Goal: Transaction & Acquisition: Purchase product/service

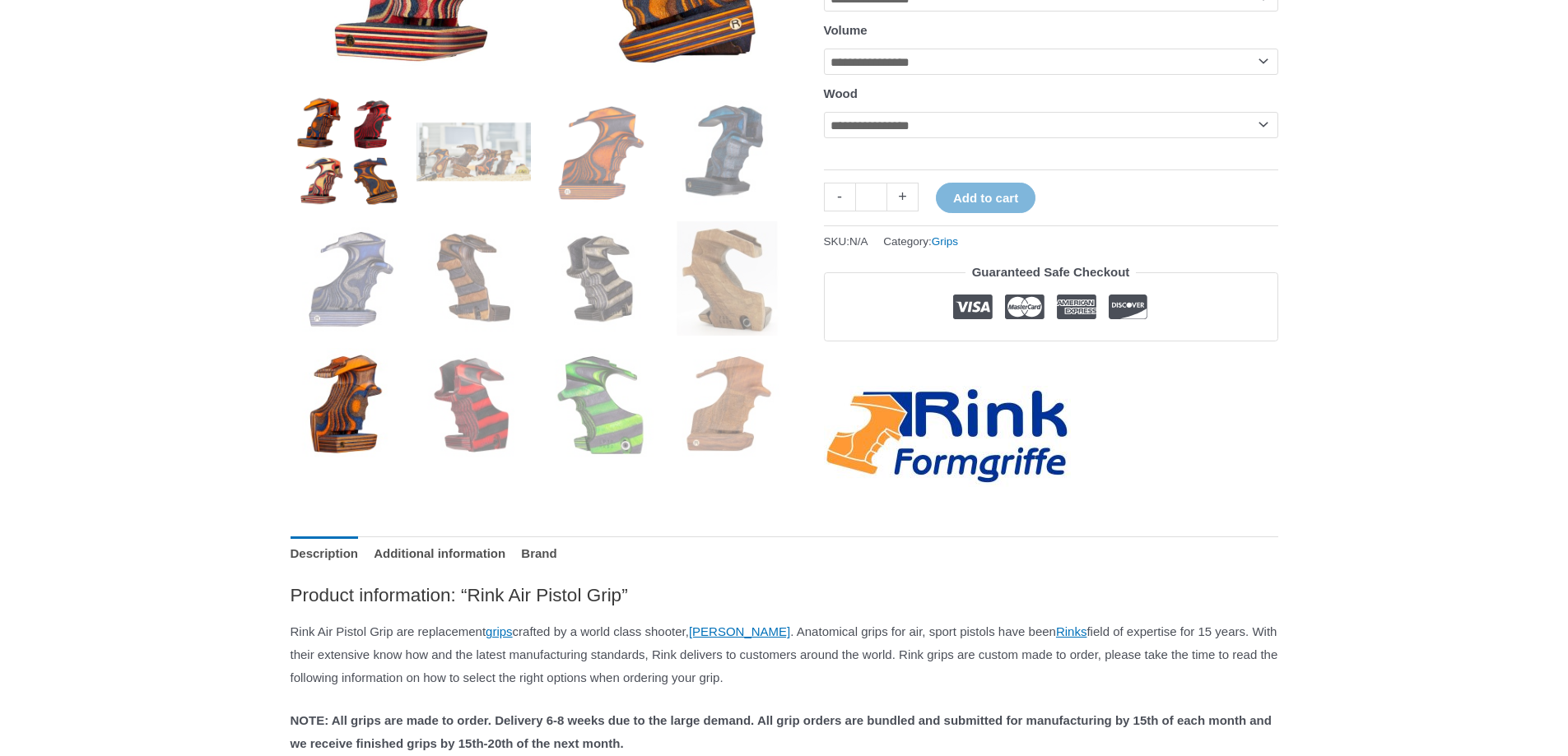
scroll to position [658, 0]
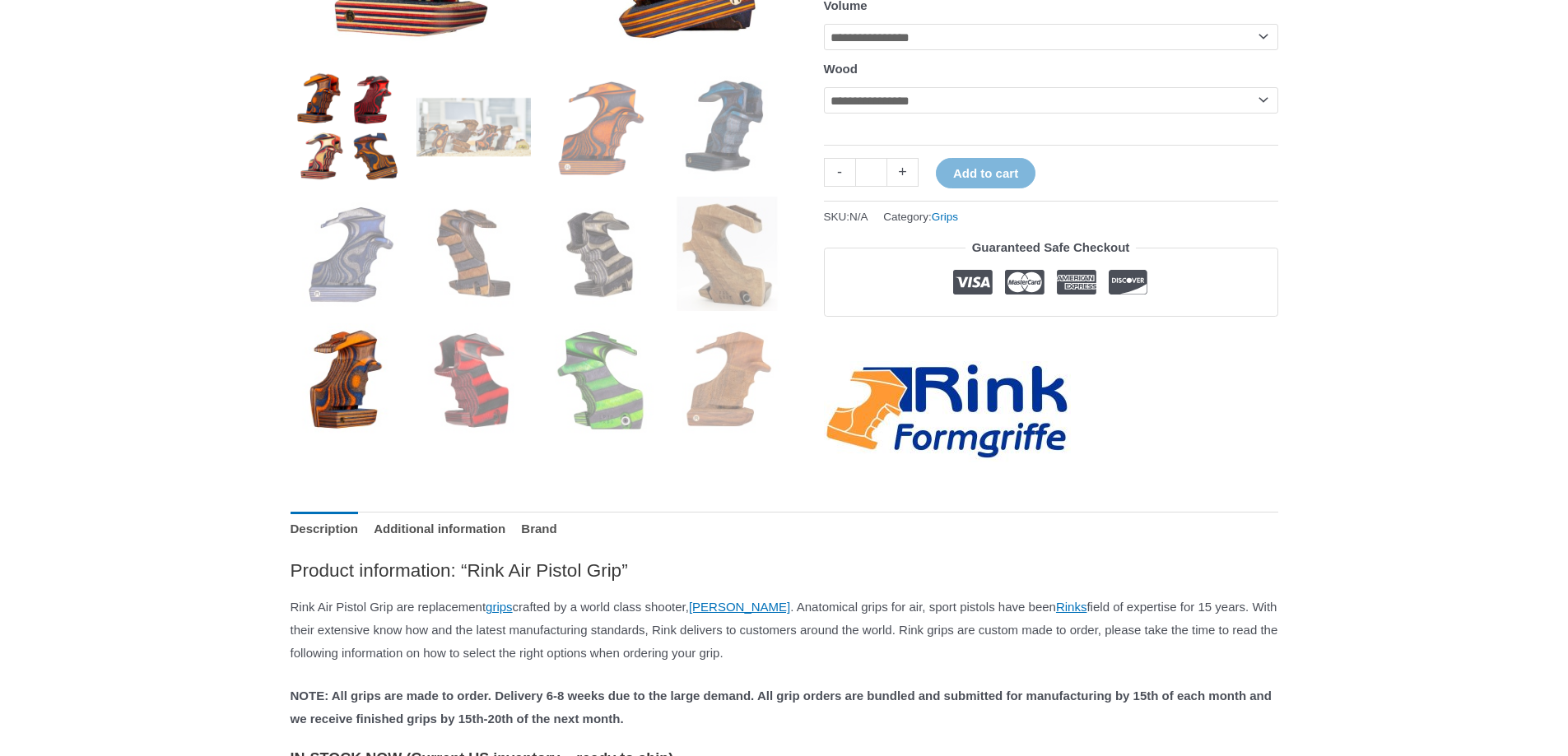
click at [386, 385] on img at bounding box center [348, 381] width 115 height 115
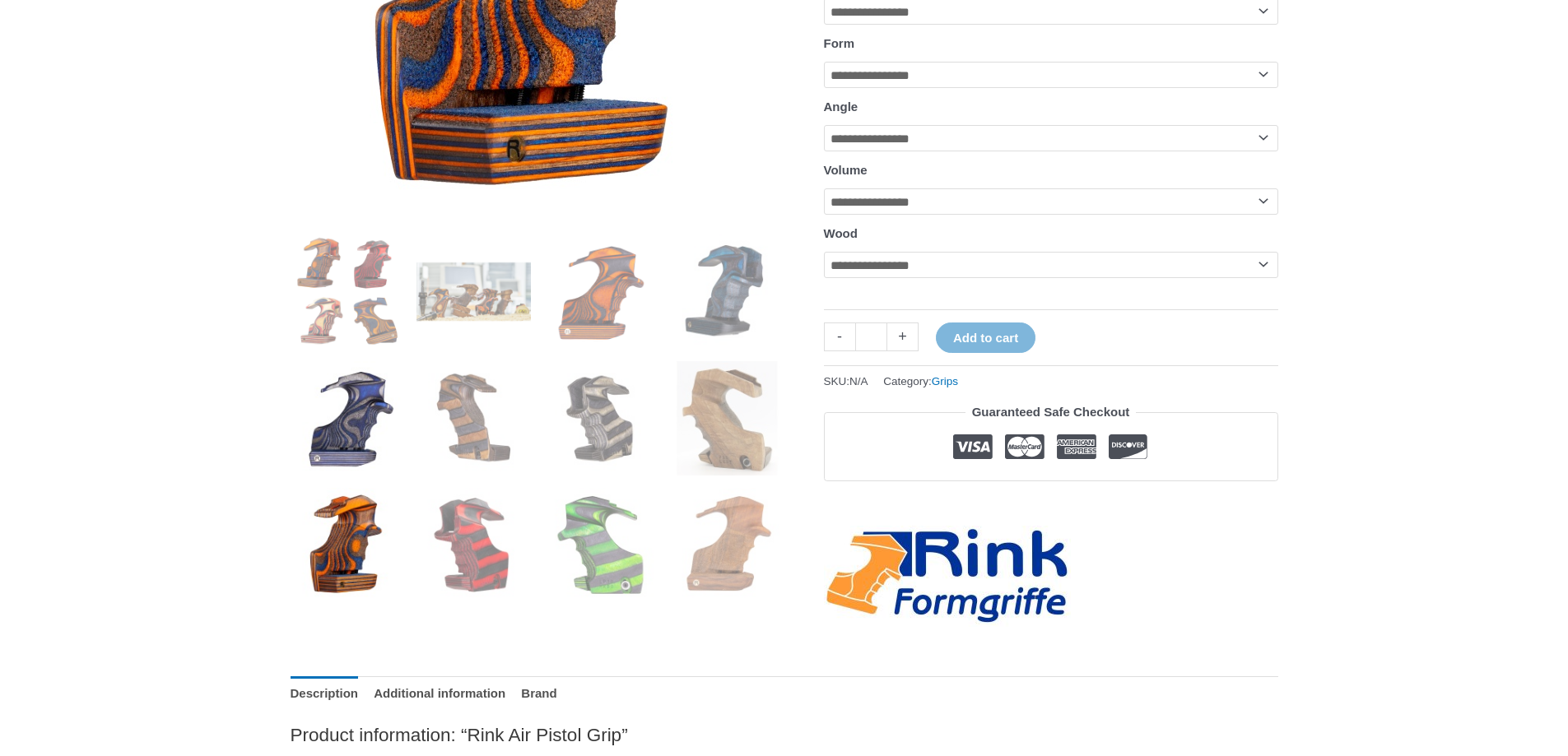
click at [387, 402] on img at bounding box center [348, 419] width 115 height 115
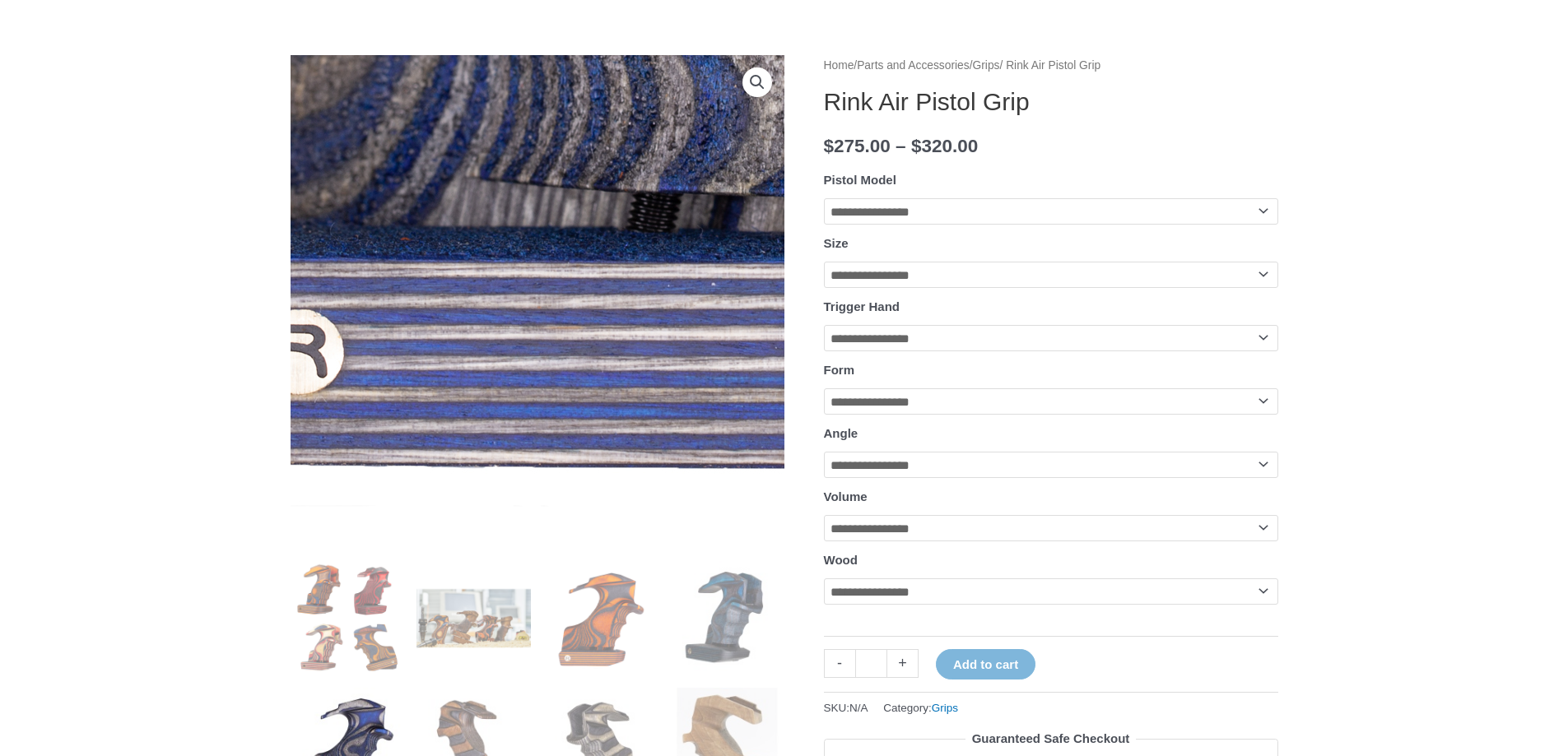
scroll to position [164, 0]
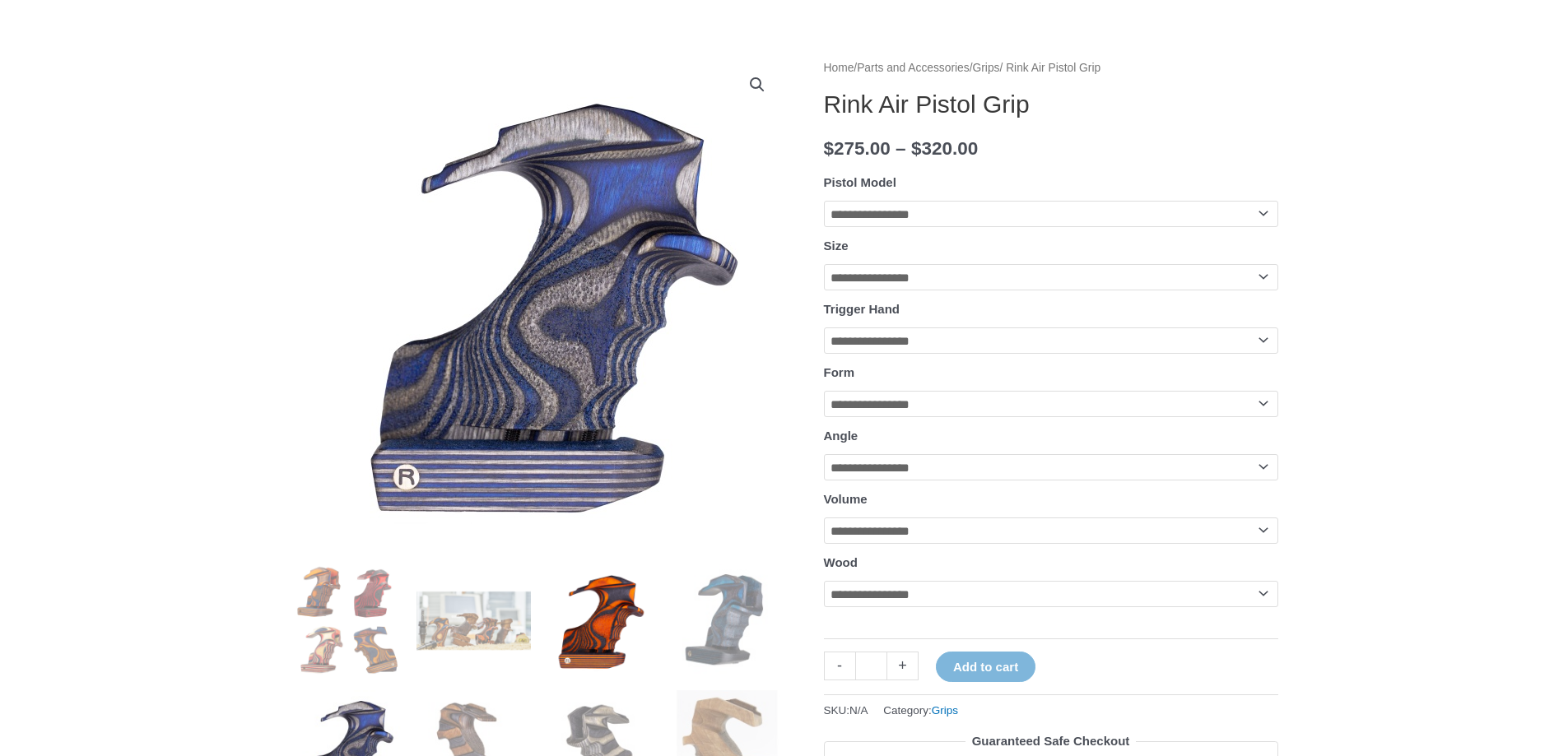
click at [610, 615] on img at bounding box center [601, 621] width 115 height 115
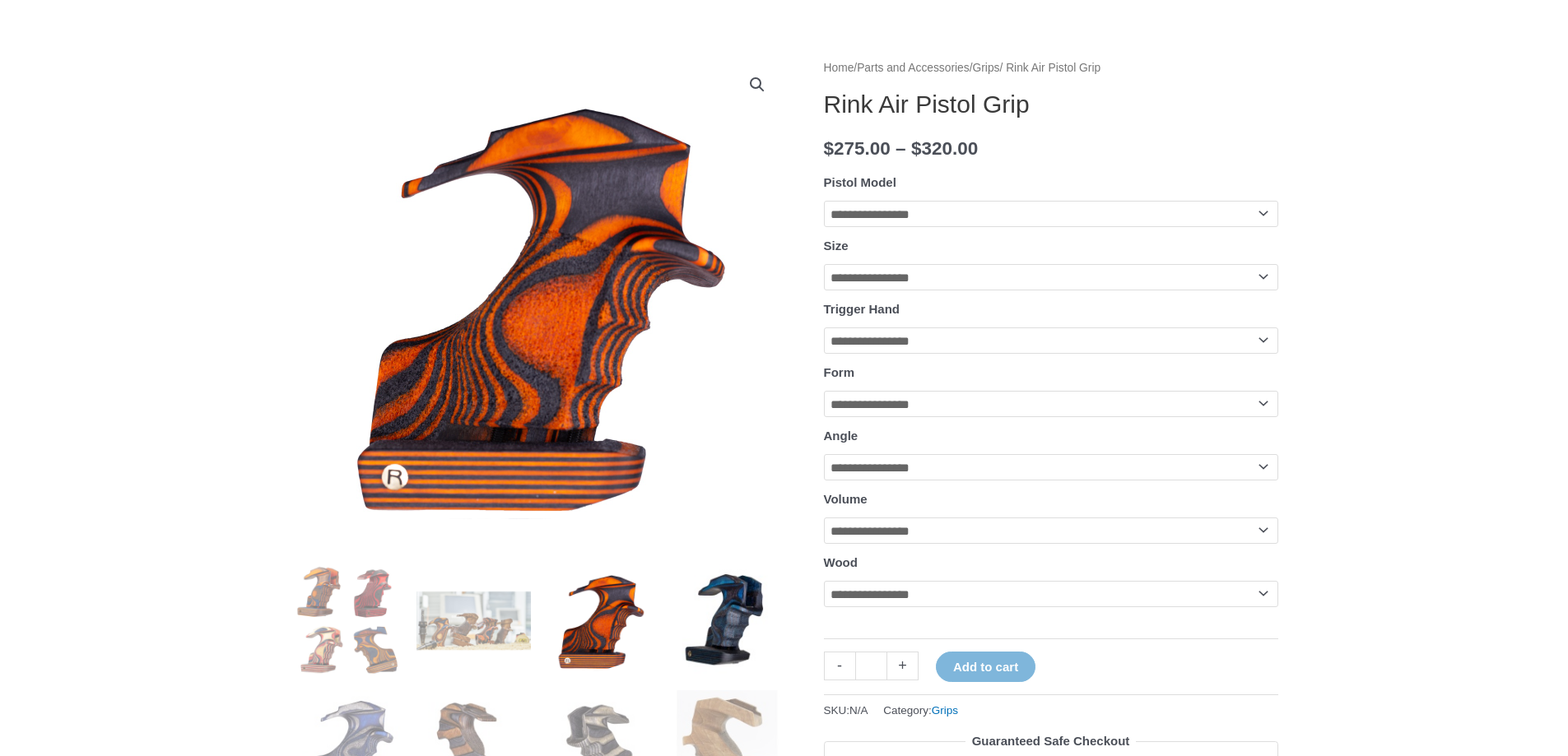
click at [685, 618] on img at bounding box center [727, 621] width 115 height 115
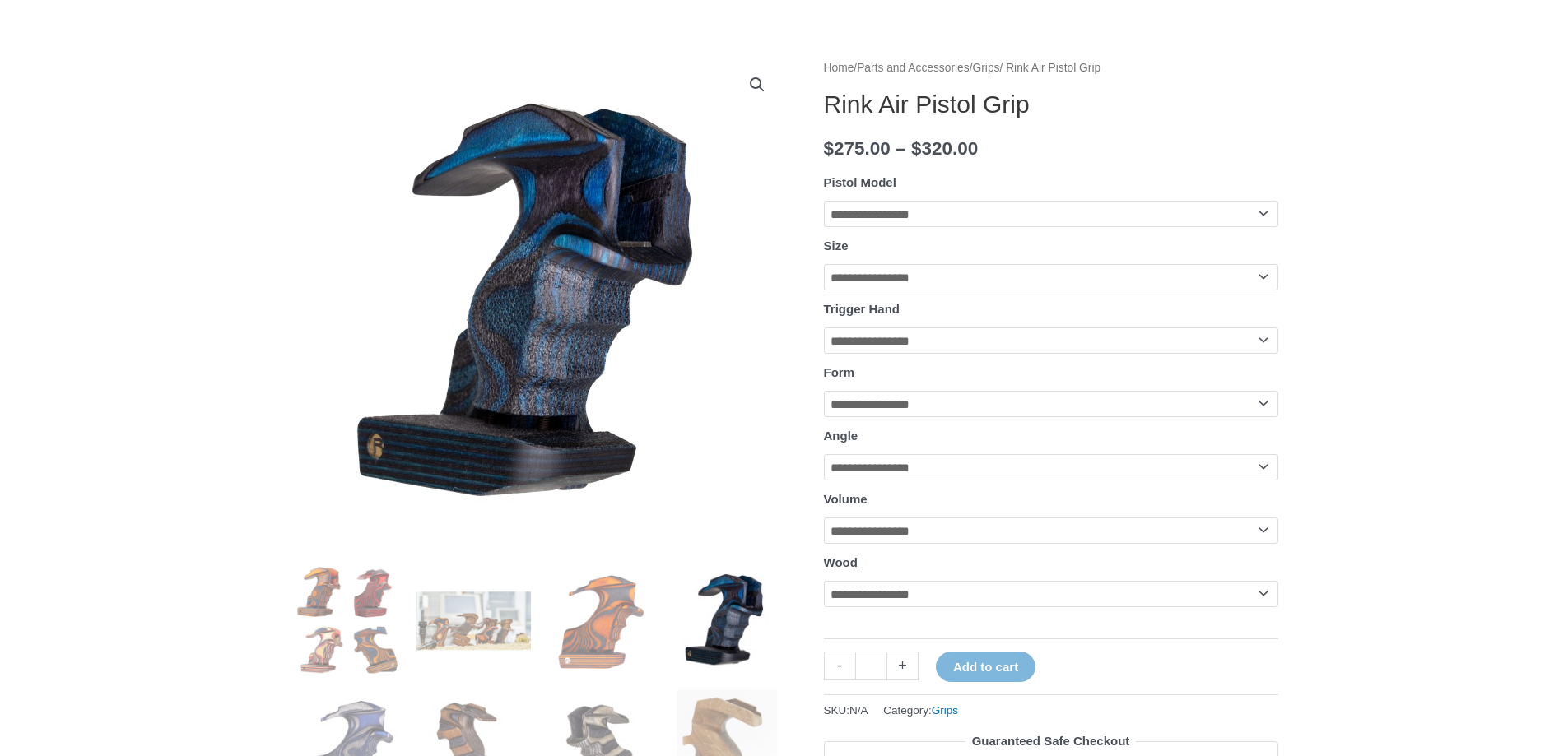
click at [551, 422] on img at bounding box center [538, 304] width 494 height 494
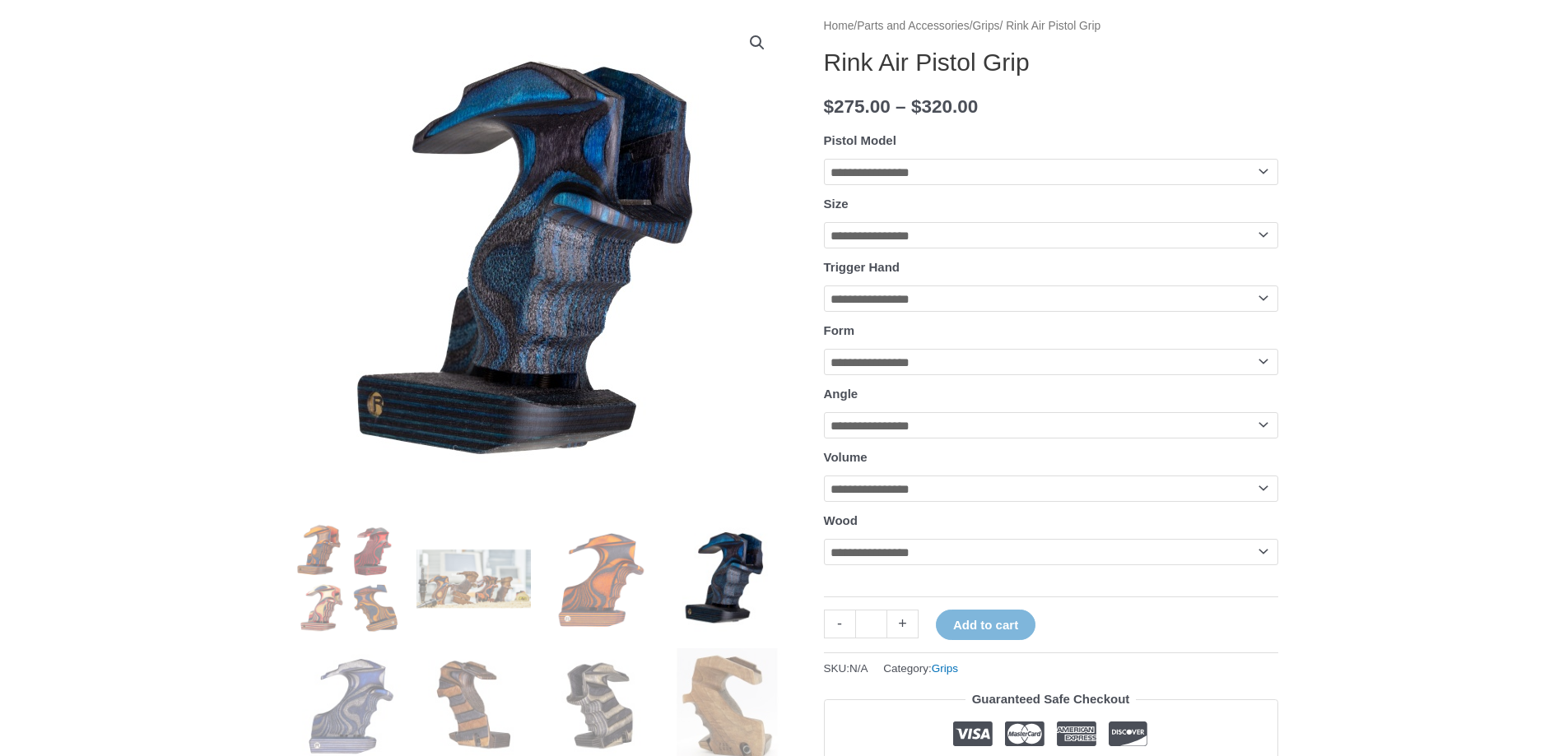
scroll to position [329, 0]
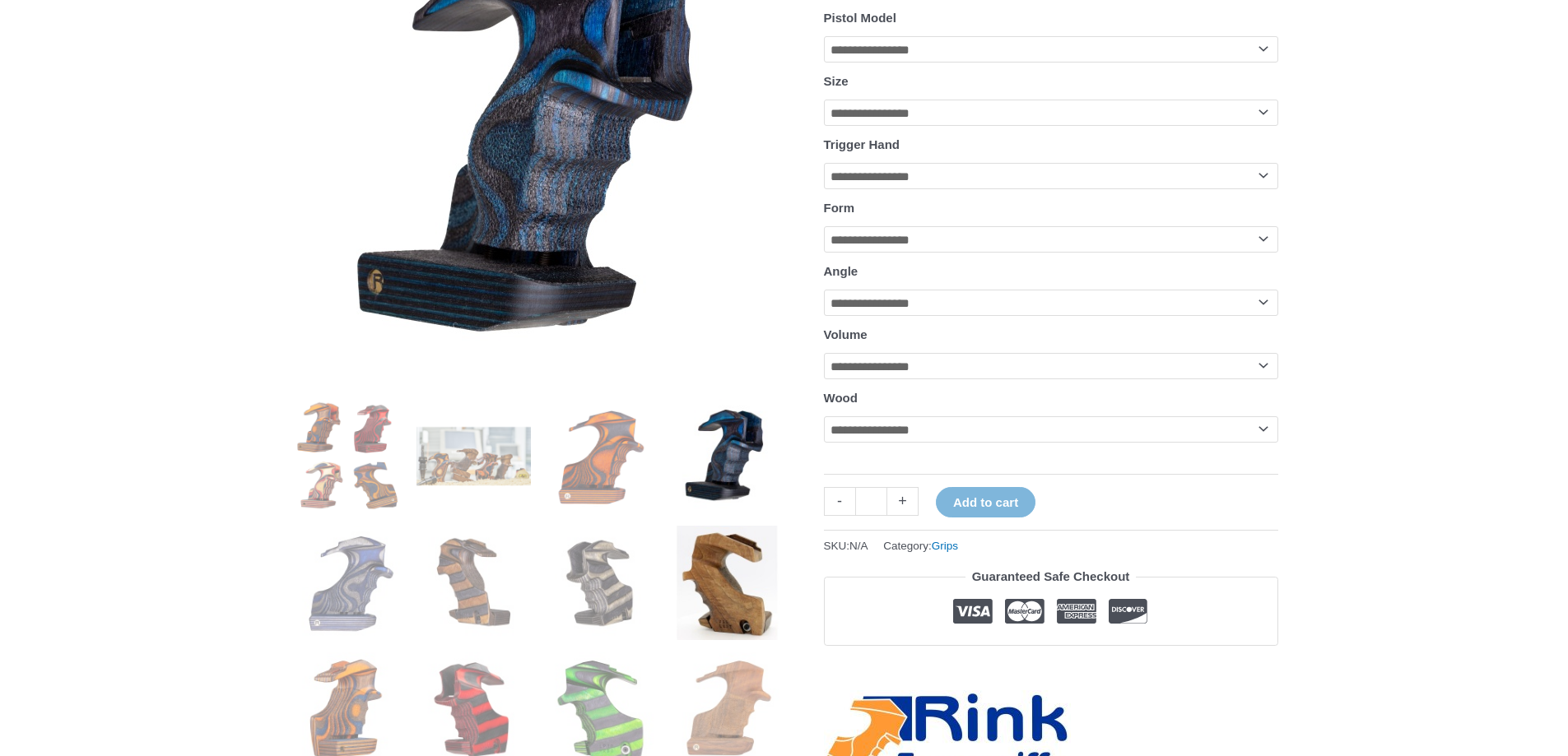
click at [679, 573] on img at bounding box center [727, 583] width 115 height 115
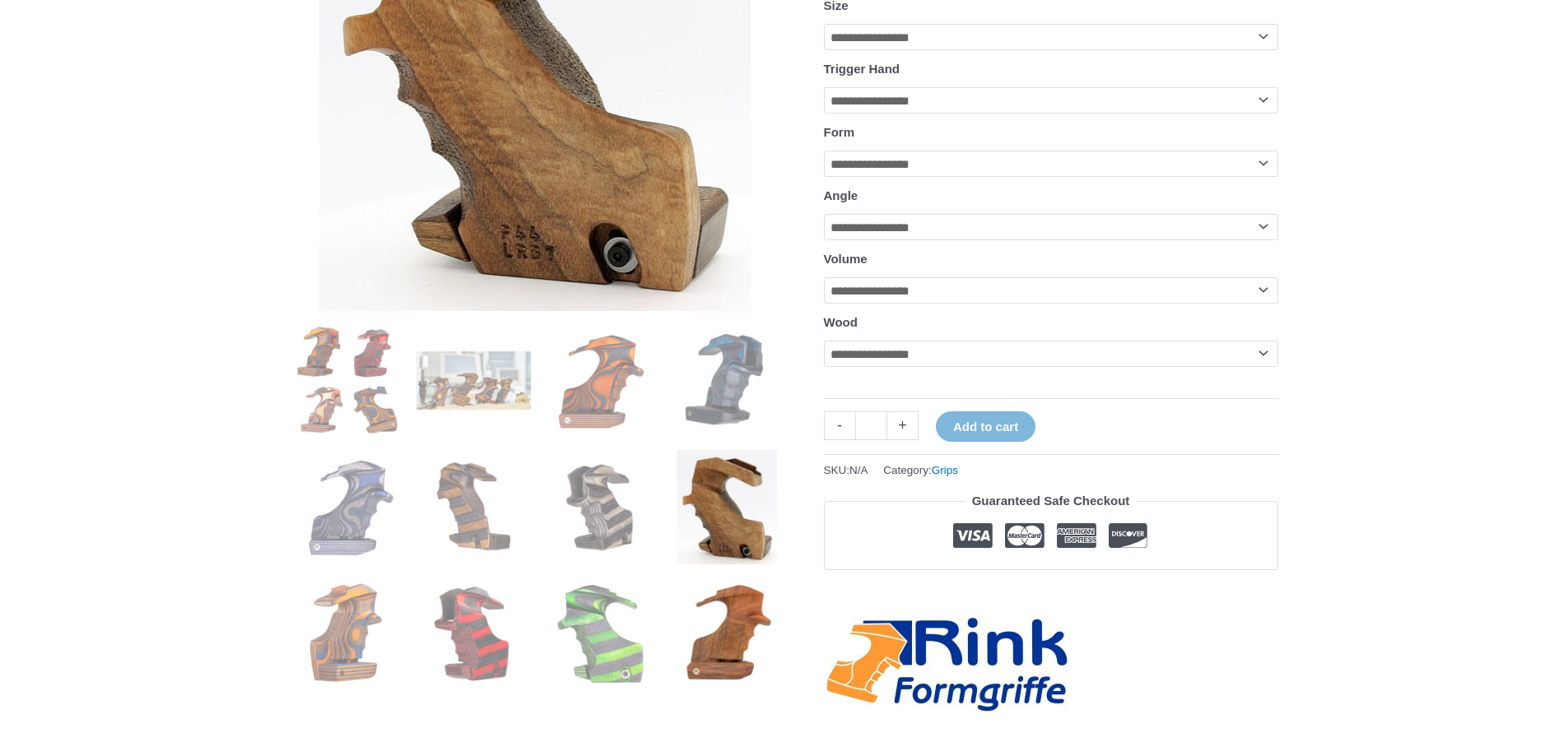
scroll to position [411, 0]
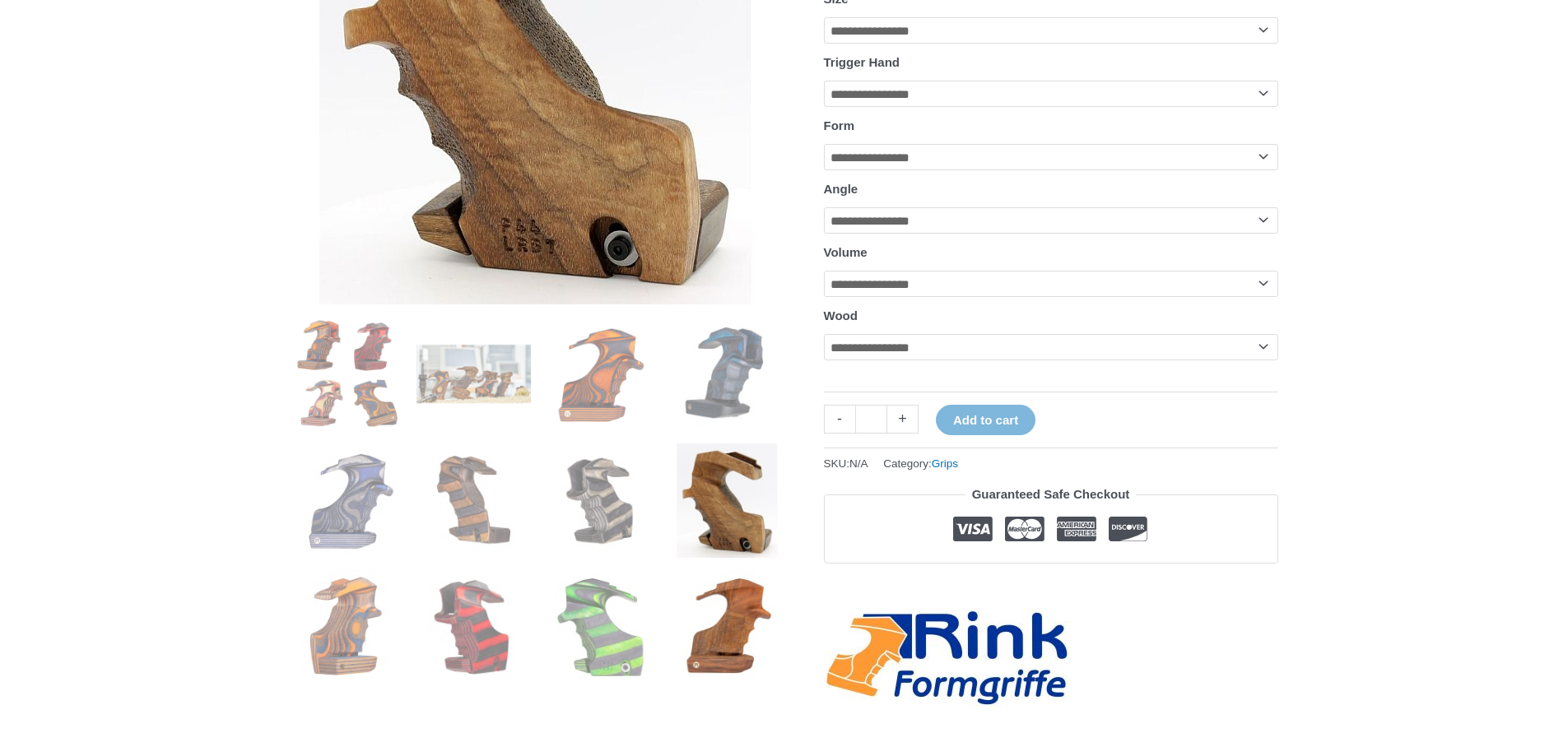
click at [703, 641] on img at bounding box center [727, 628] width 115 height 115
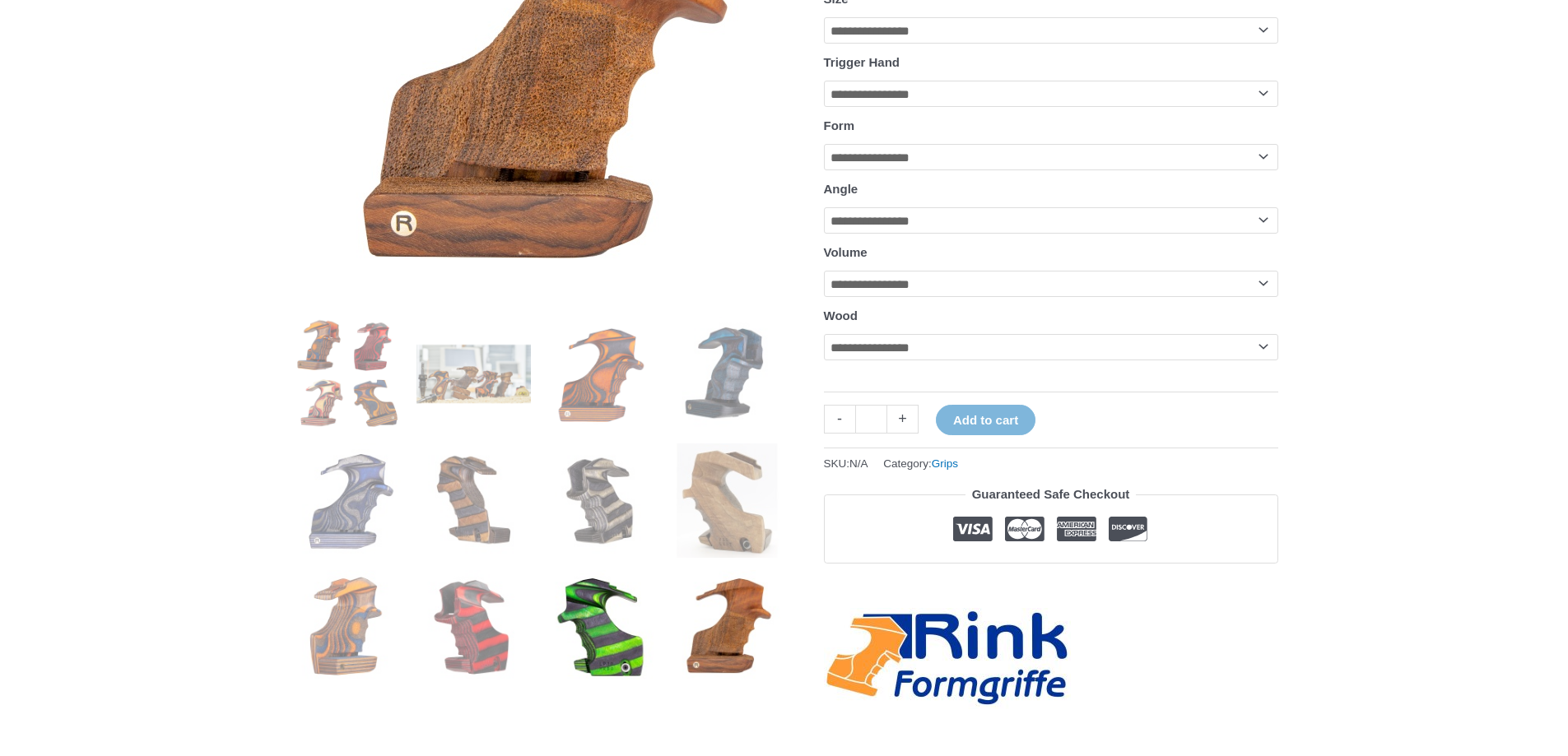
click at [647, 611] on img at bounding box center [601, 628] width 115 height 115
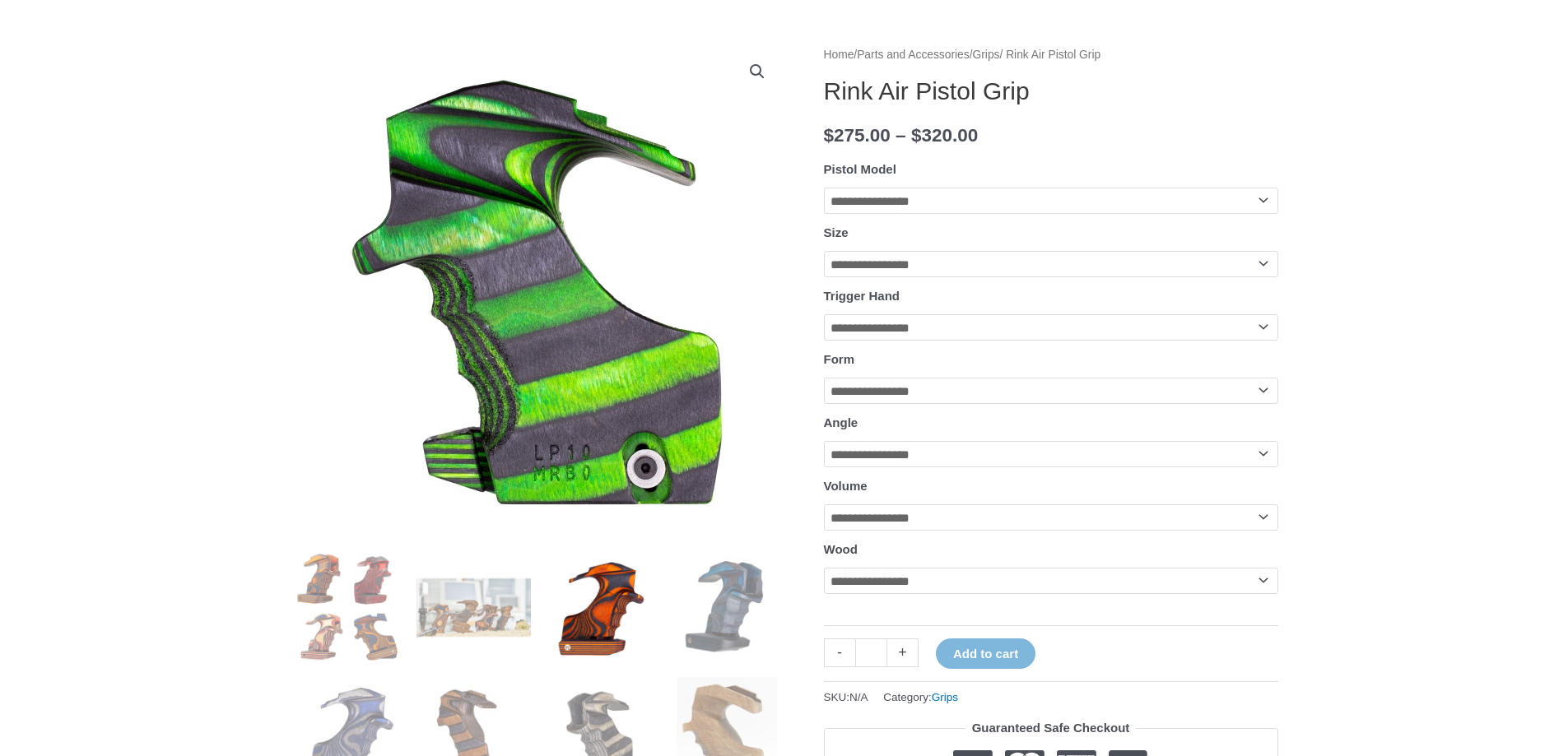
scroll to position [164, 0]
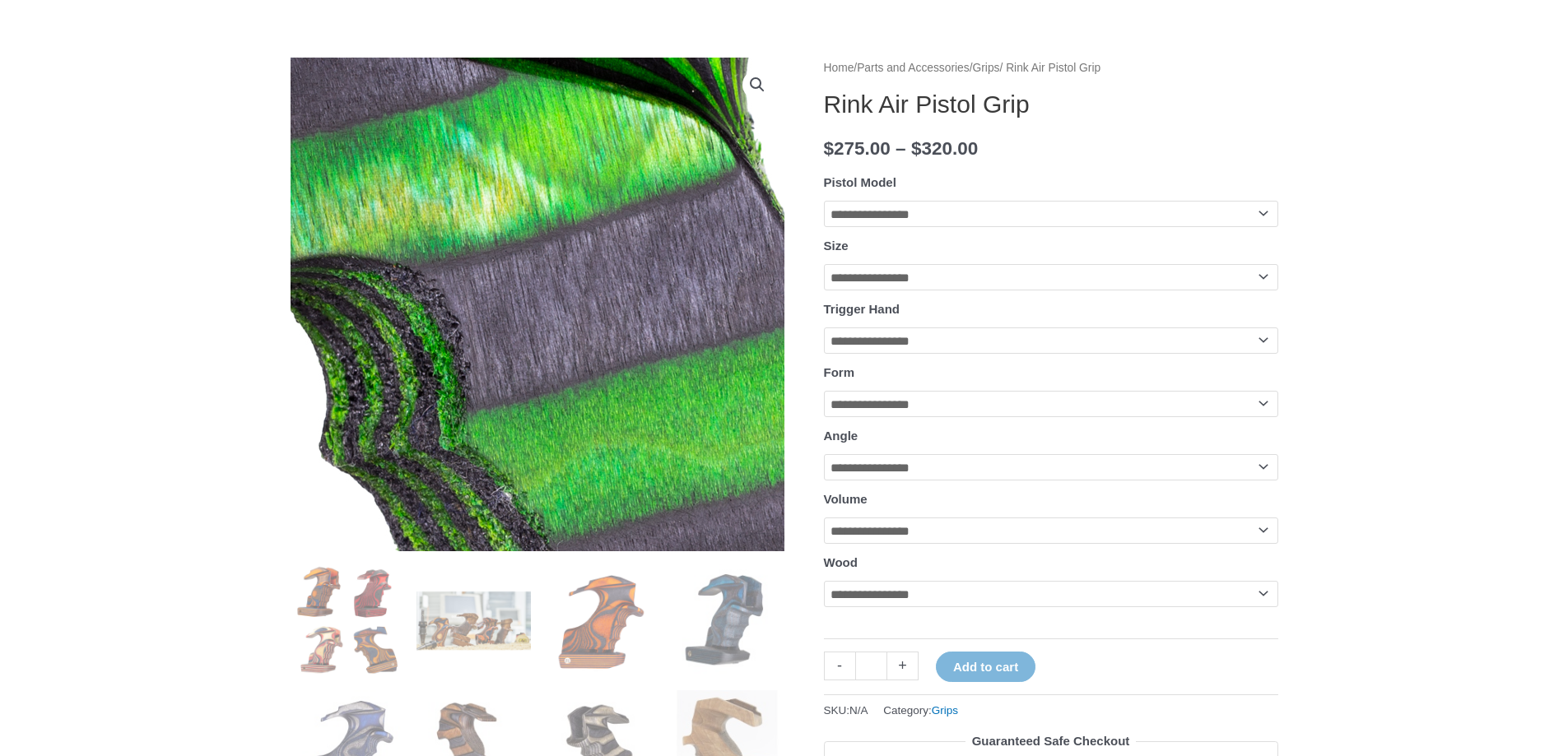
click at [478, 273] on img at bounding box center [675, 378] width 1647 height 1646
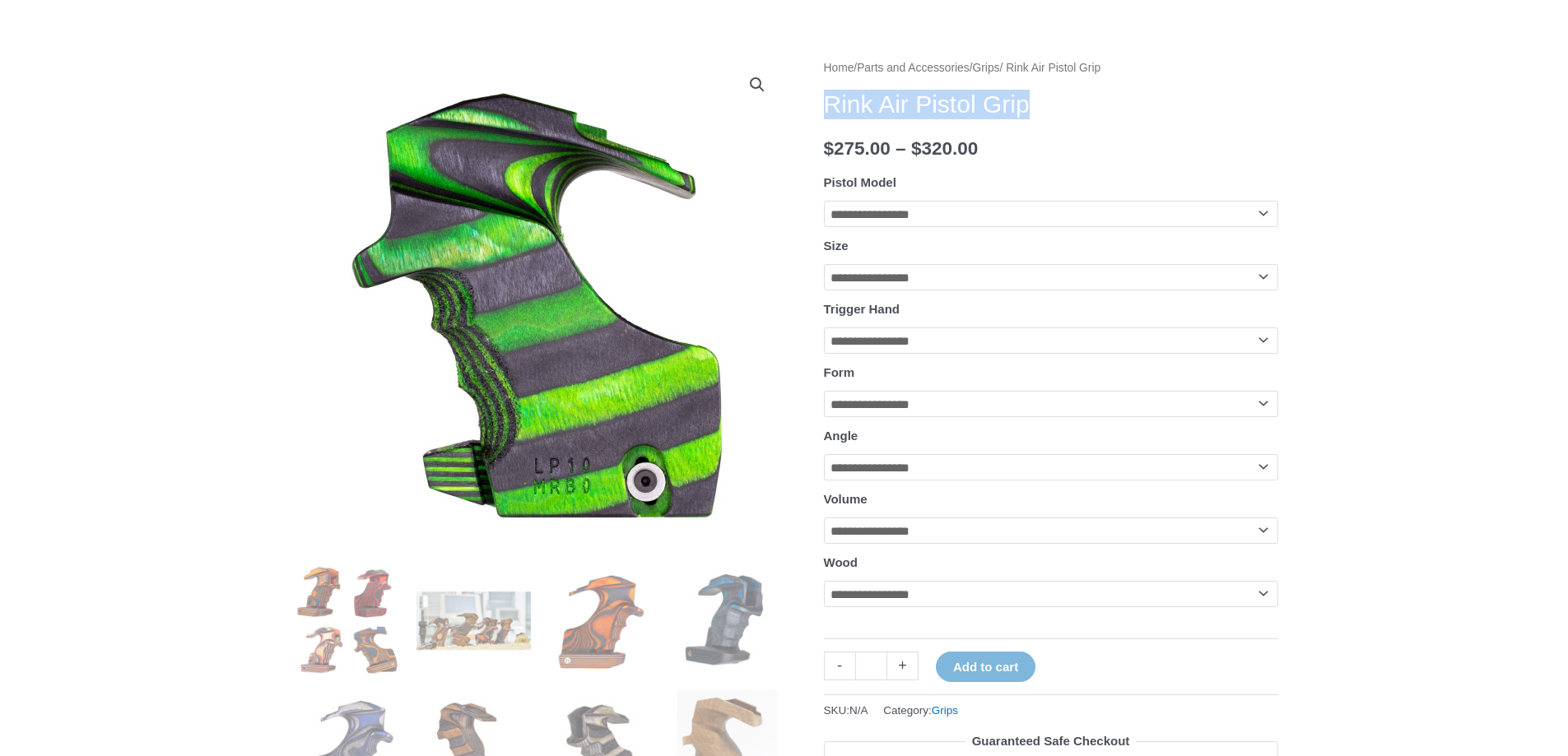
drag, startPoint x: 824, startPoint y: 99, endPoint x: 1074, endPoint y: 114, distance: 250.4
click at [1074, 114] on h1 "Rink Air Pistol Grip" at bounding box center [1051, 104] width 454 height 29
drag, startPoint x: 1018, startPoint y: 122, endPoint x: 987, endPoint y: 112, distance: 32.6
click at [987, 112] on h1 "Rink Air Pistol Grip" at bounding box center [1051, 104] width 454 height 29
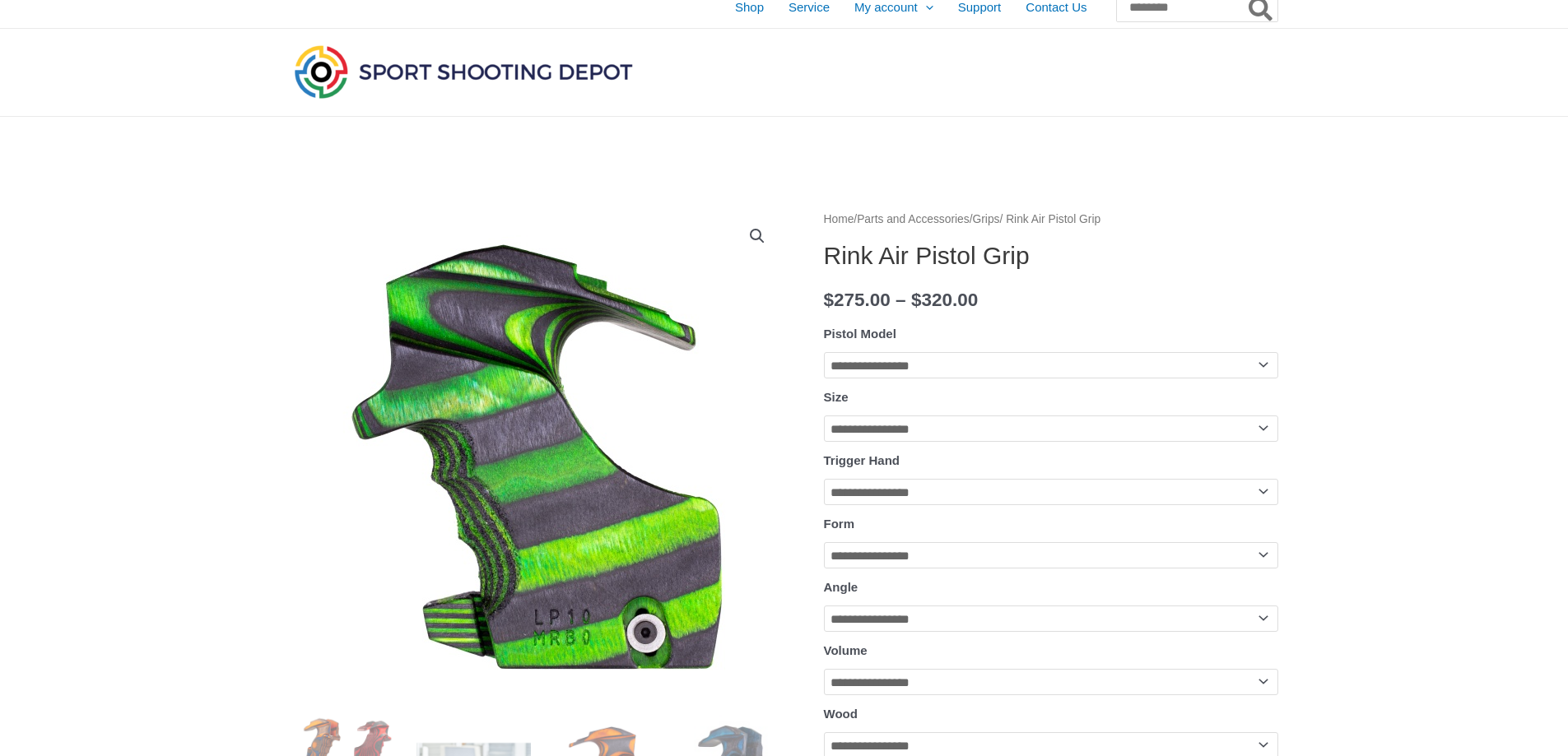
scroll to position [0, 0]
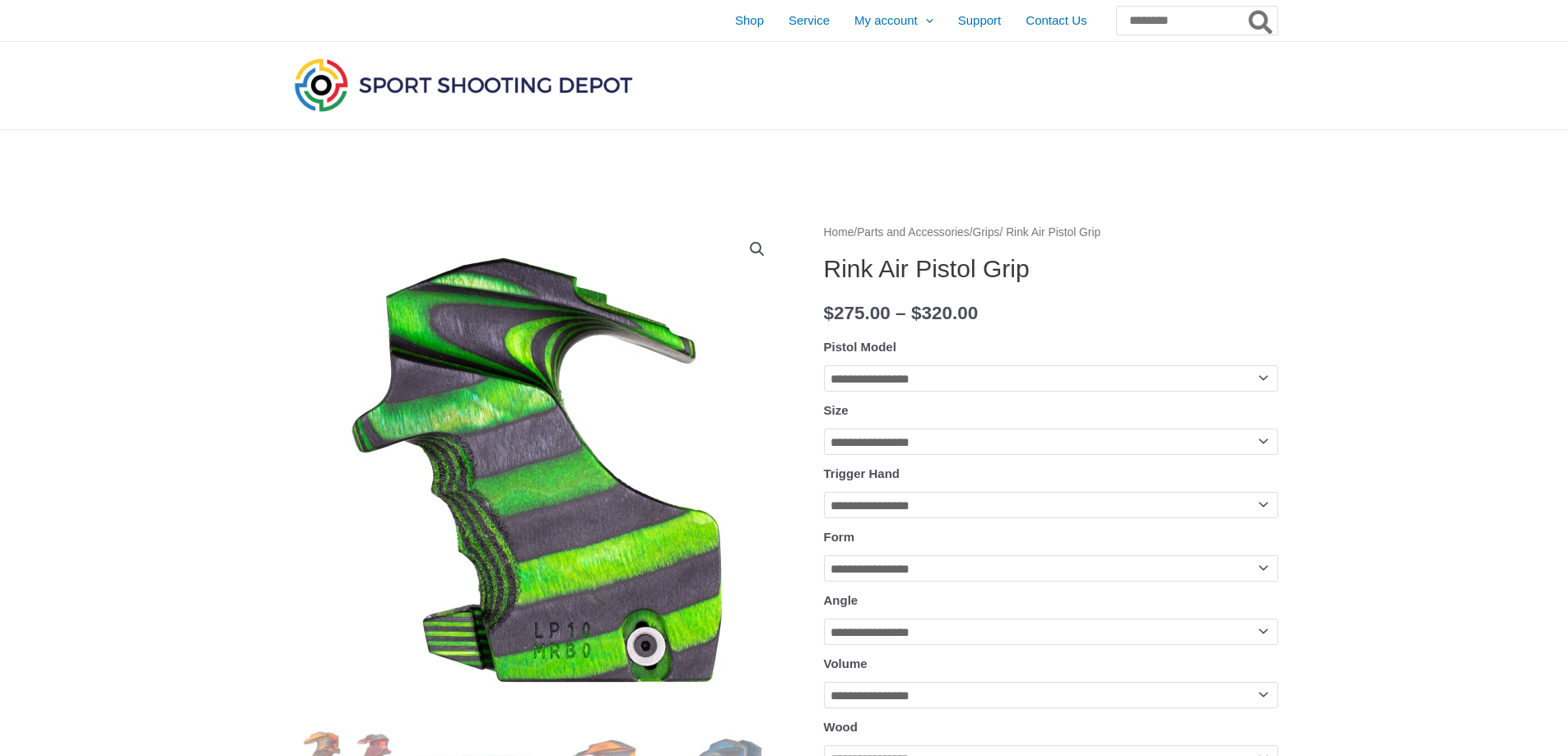
drag, startPoint x: 830, startPoint y: 267, endPoint x: 898, endPoint y: 313, distance: 82.1
click at [854, 262] on h1 "Rink Air Pistol Grip" at bounding box center [1051, 269] width 454 height 29
drag, startPoint x: 819, startPoint y: 271, endPoint x: 1031, endPoint y: 260, distance: 212.3
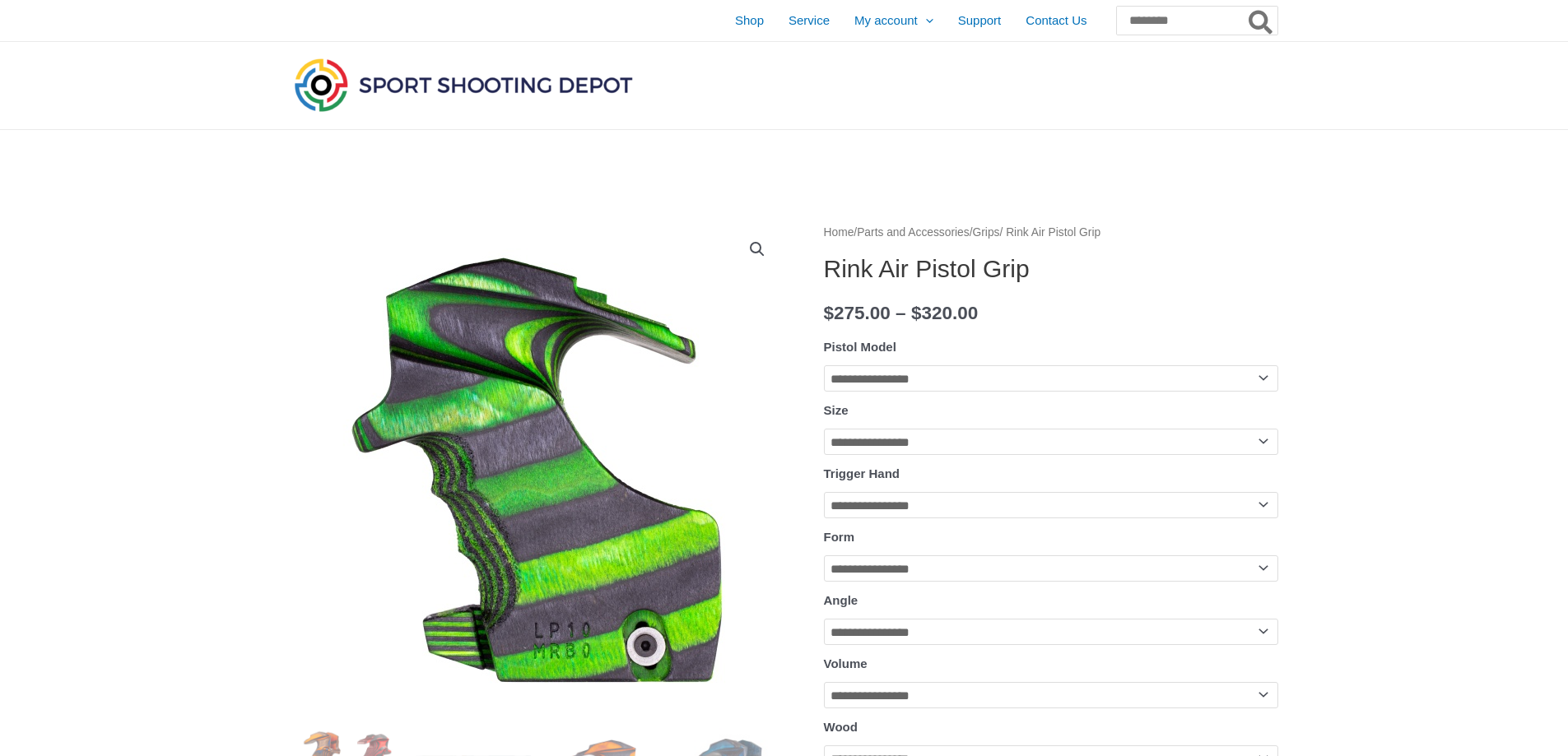
click at [1031, 260] on h1 "Rink Air Pistol Grip" at bounding box center [1051, 269] width 454 height 29
drag, startPoint x: 1077, startPoint y: 260, endPoint x: 819, endPoint y: 269, distance: 258.2
